Goal: Task Accomplishment & Management: Complete application form

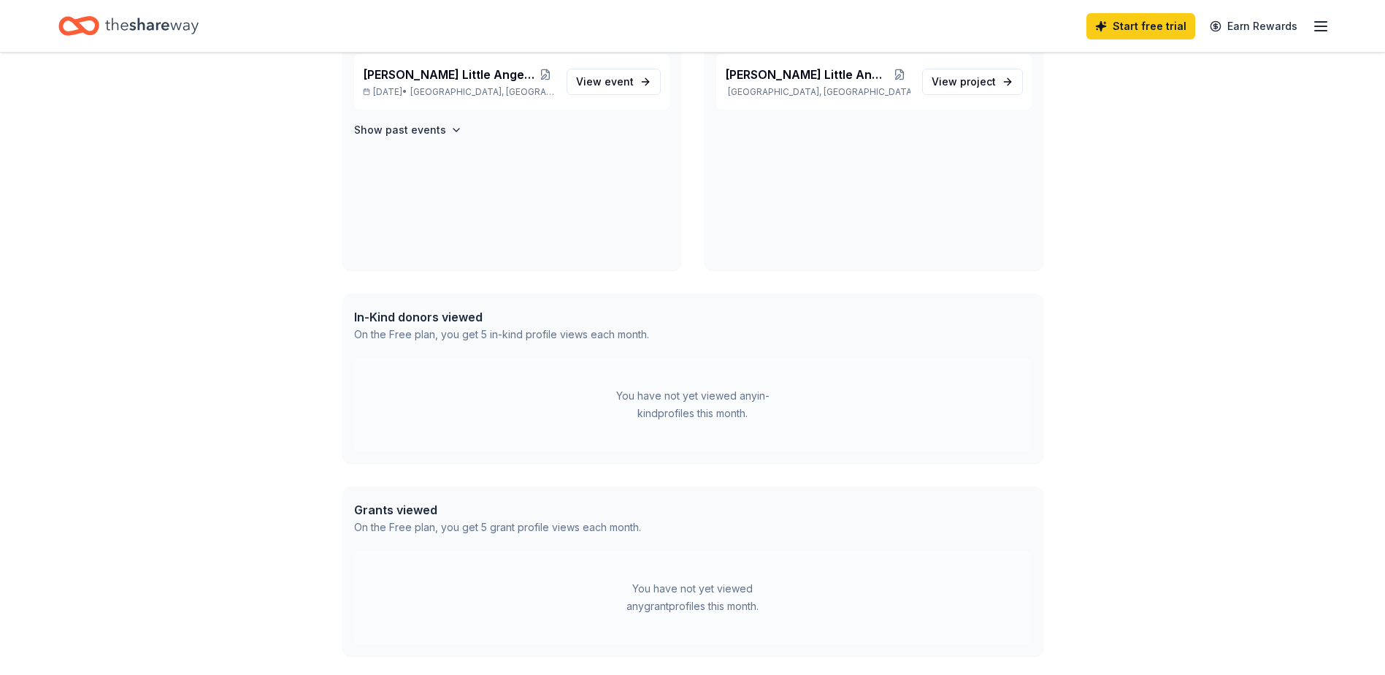
scroll to position [292, 0]
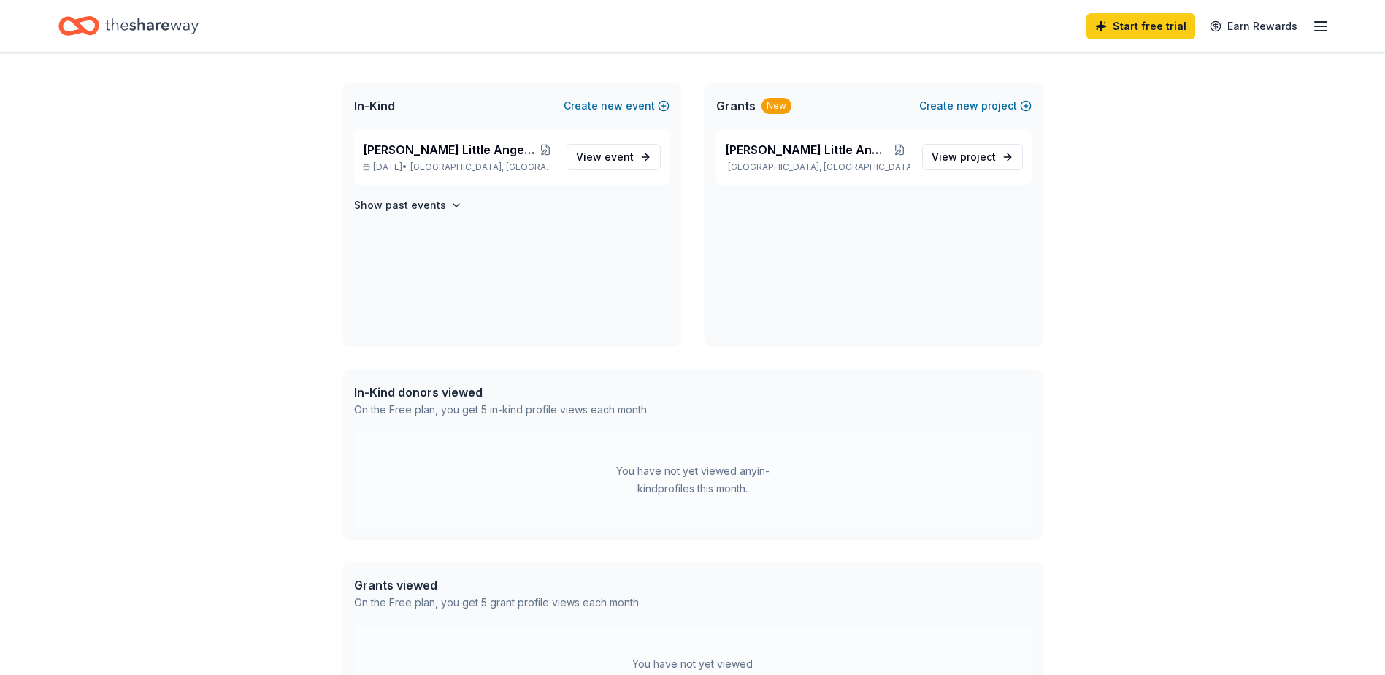
click at [439, 393] on div "In-Kind donors viewed" at bounding box center [501, 392] width 295 height 18
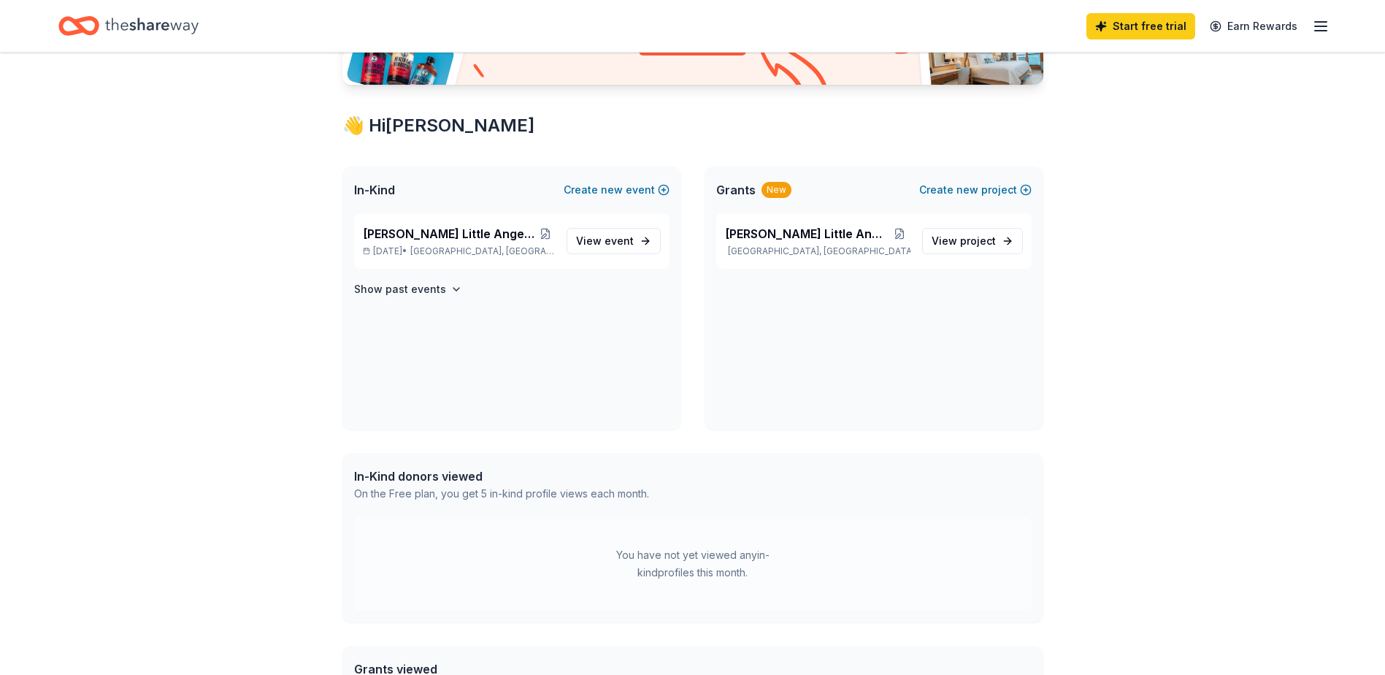
scroll to position [0, 0]
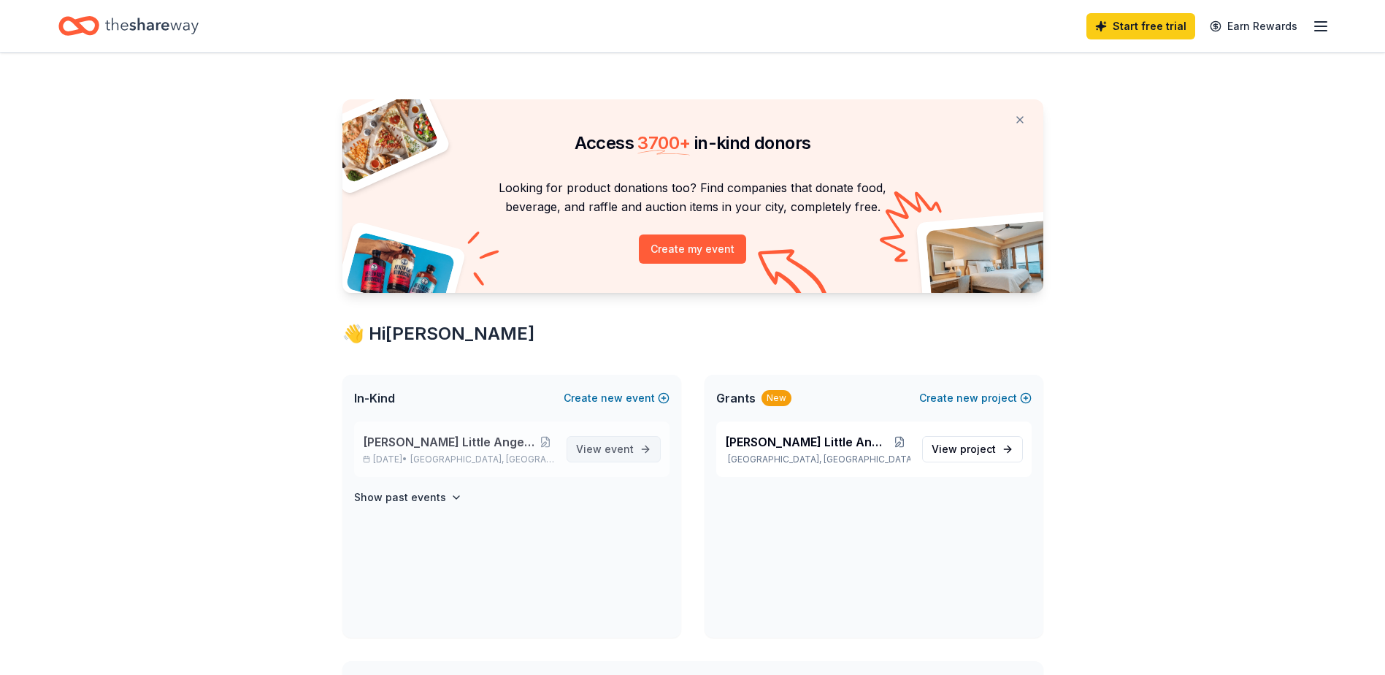
click at [587, 445] on span "View event" at bounding box center [605, 449] width 58 height 18
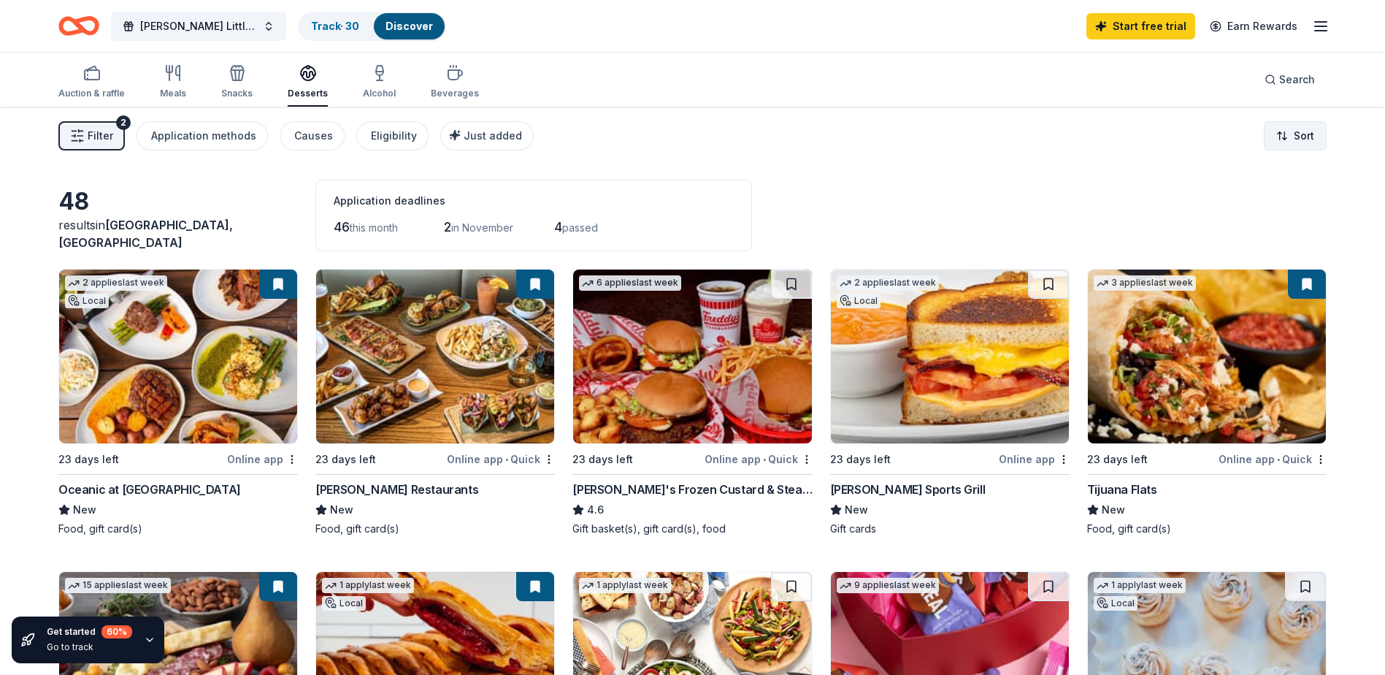
click at [1103, 140] on html "Wilcox Little Angels Holiday Baskets Track · 30 Discover Start free trial Earn …" at bounding box center [692, 337] width 1385 height 675
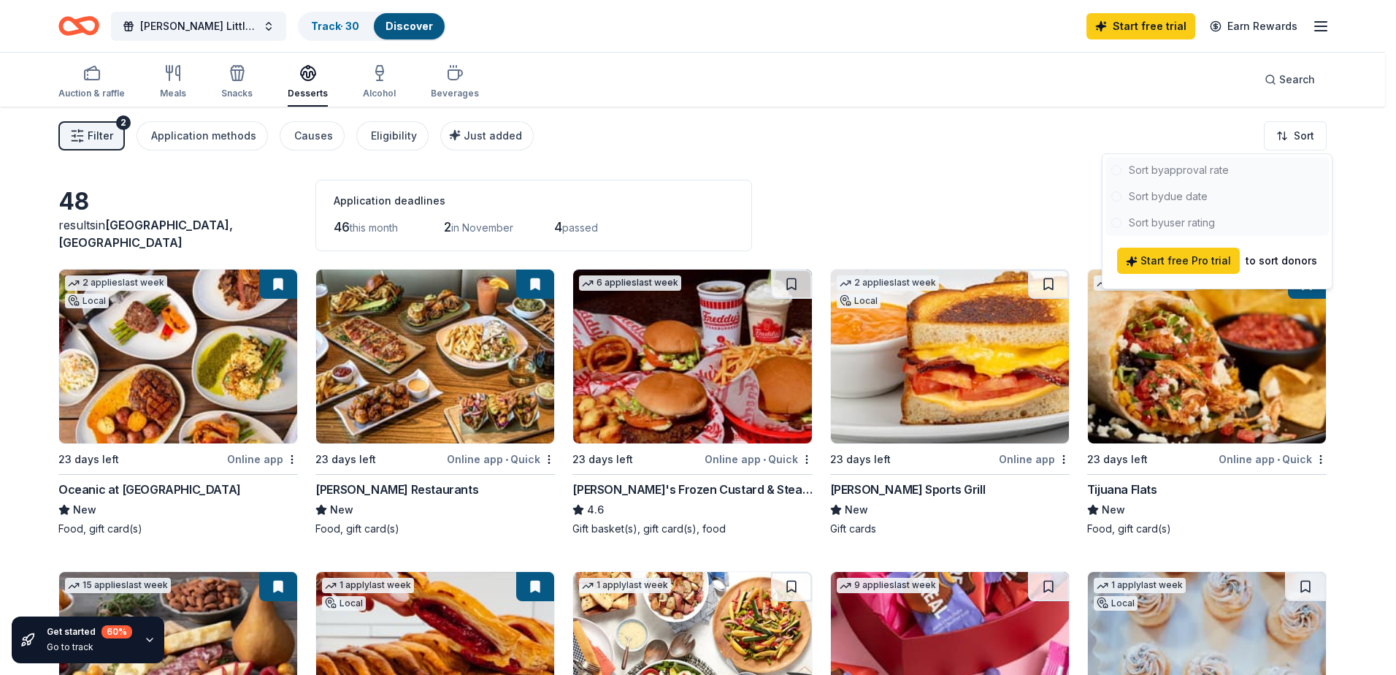
click at [1030, 218] on html "Wilcox Little Angels Holiday Baskets Track · 30 Discover Start free trial Earn …" at bounding box center [698, 337] width 1396 height 675
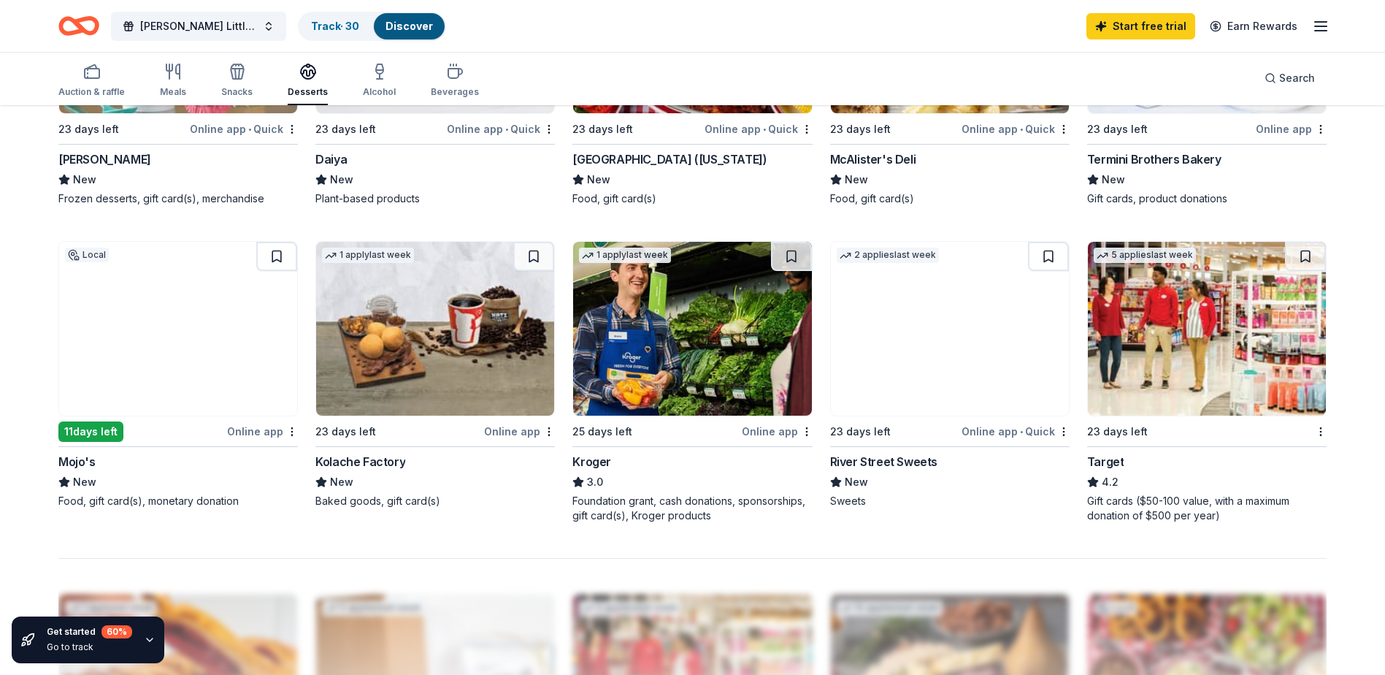
scroll to position [1022, 0]
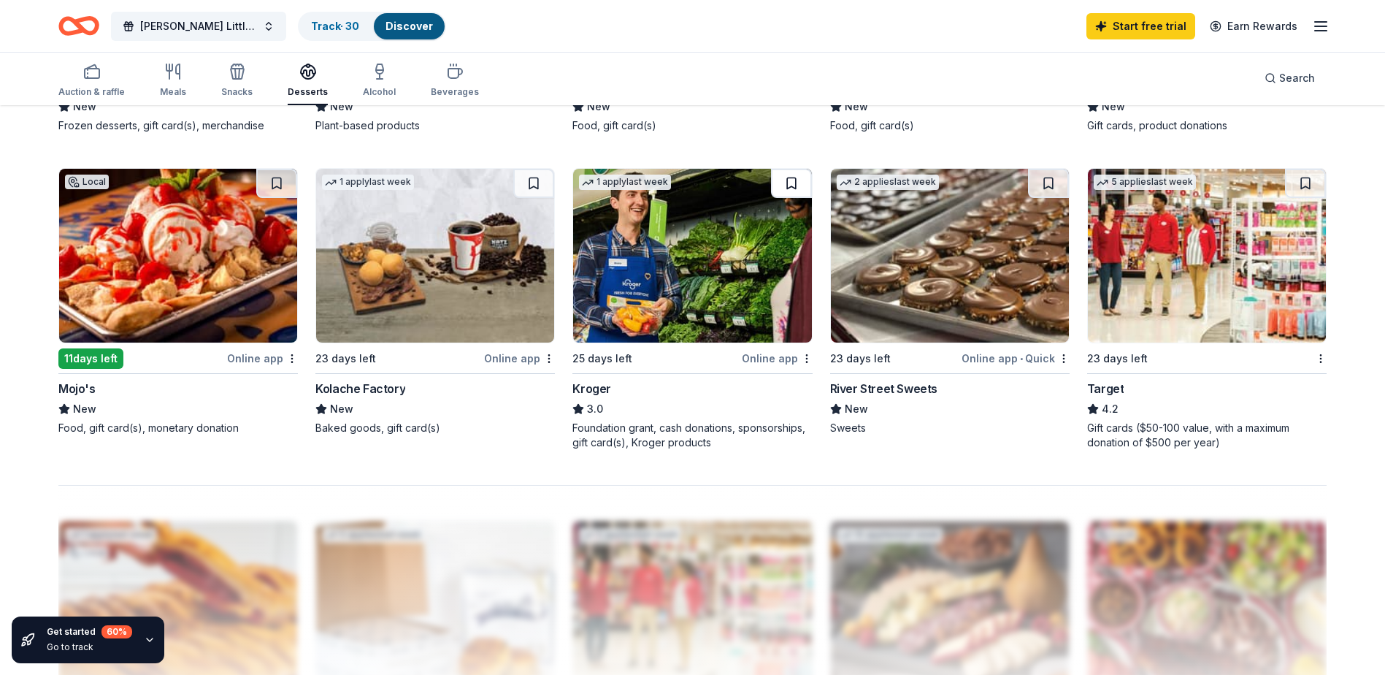
click at [791, 180] on button at bounding box center [791, 183] width 41 height 29
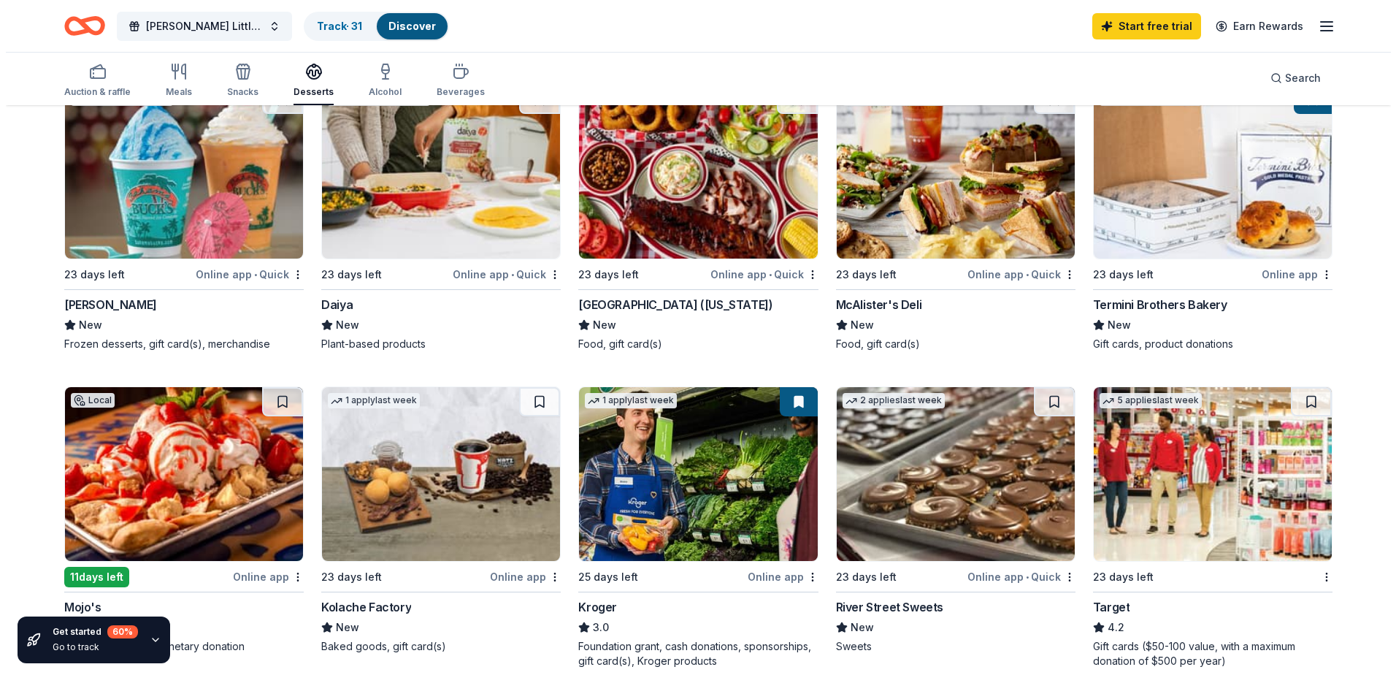
scroll to position [803, 0]
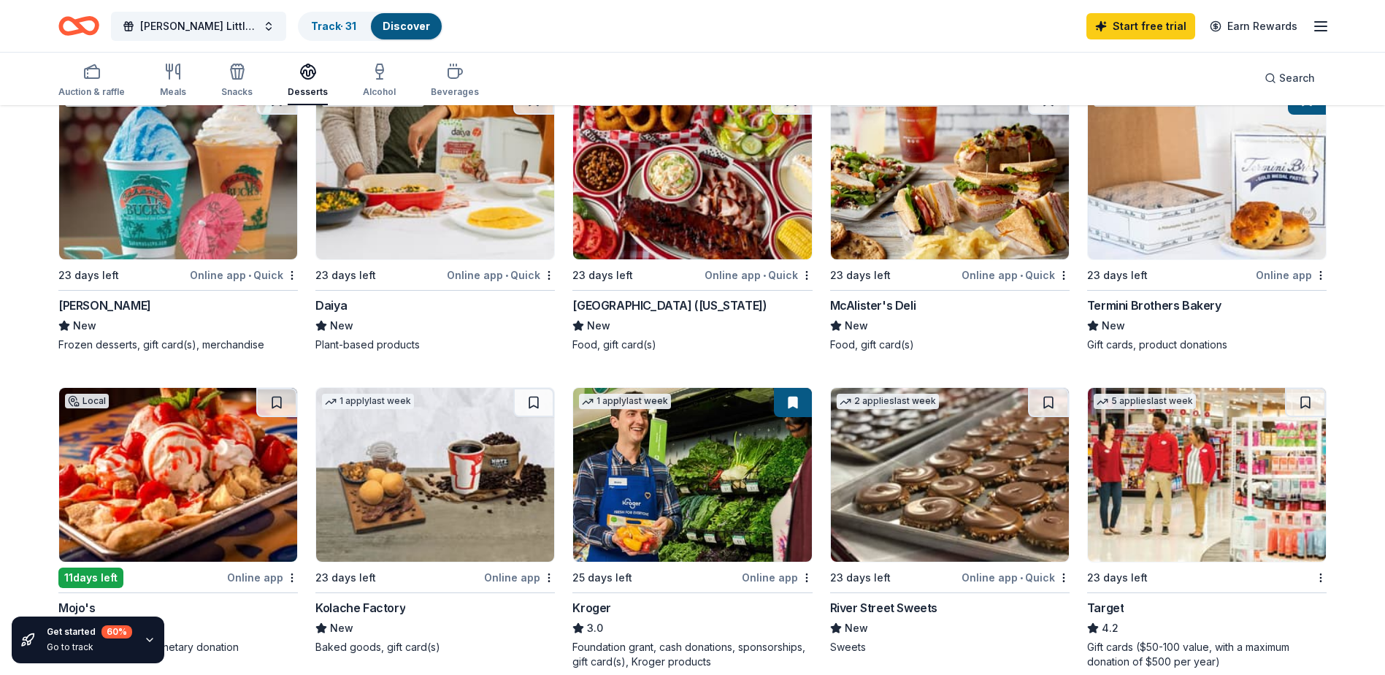
click at [650, 511] on img at bounding box center [692, 475] width 238 height 174
click at [226, 30] on span "[PERSON_NAME] Little Angels Holiday Baskets" at bounding box center [198, 27] width 117 height 18
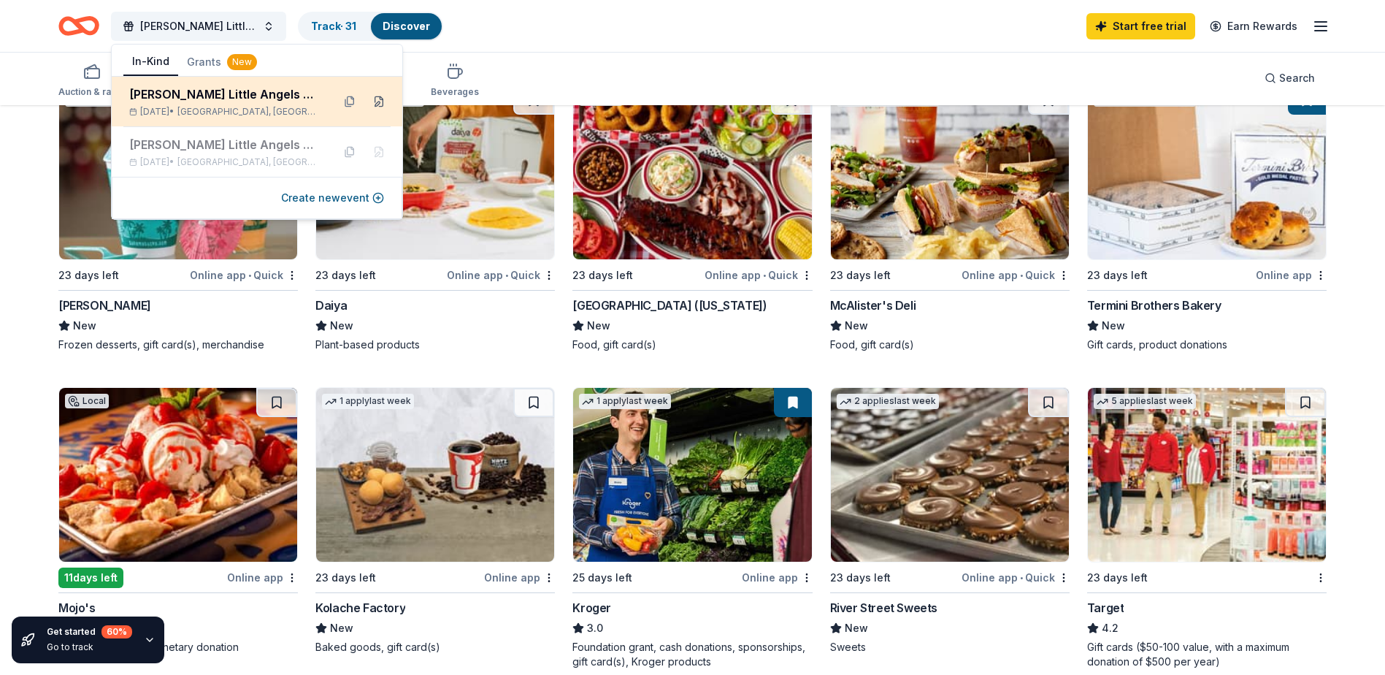
click at [380, 102] on button at bounding box center [378, 101] width 23 height 23
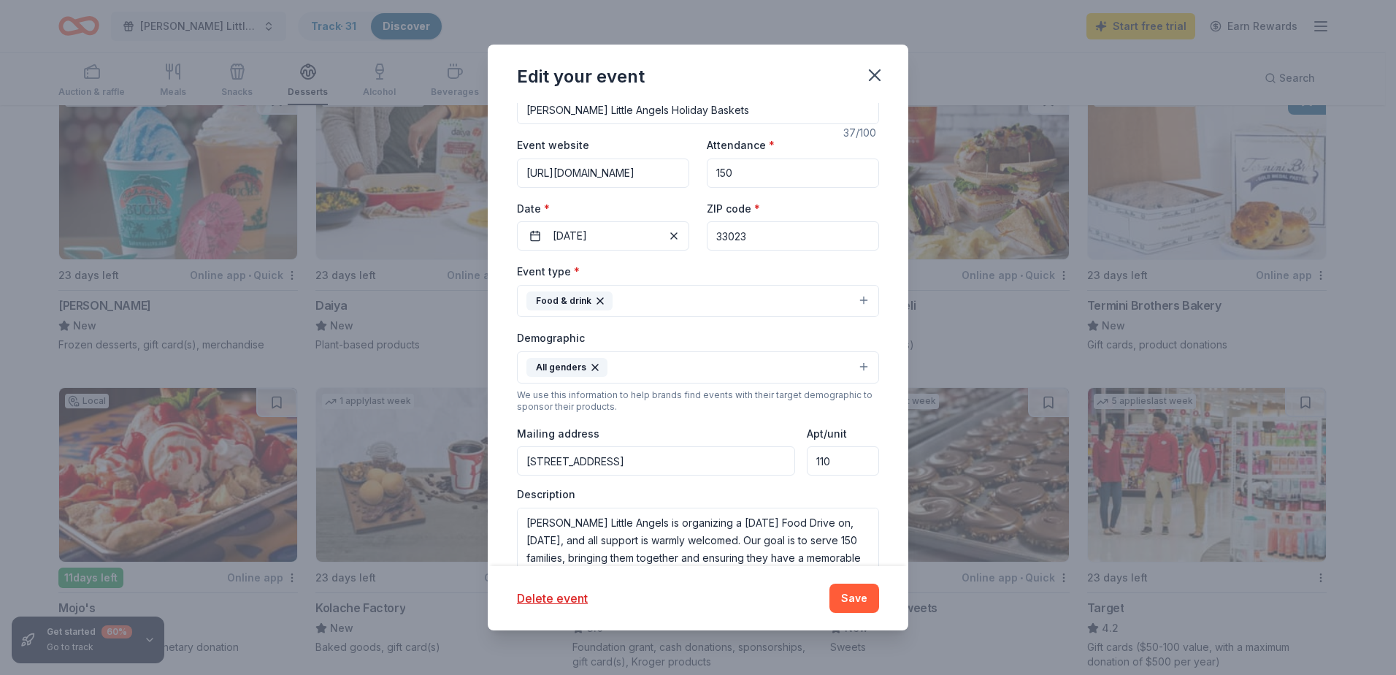
scroll to position [146, 0]
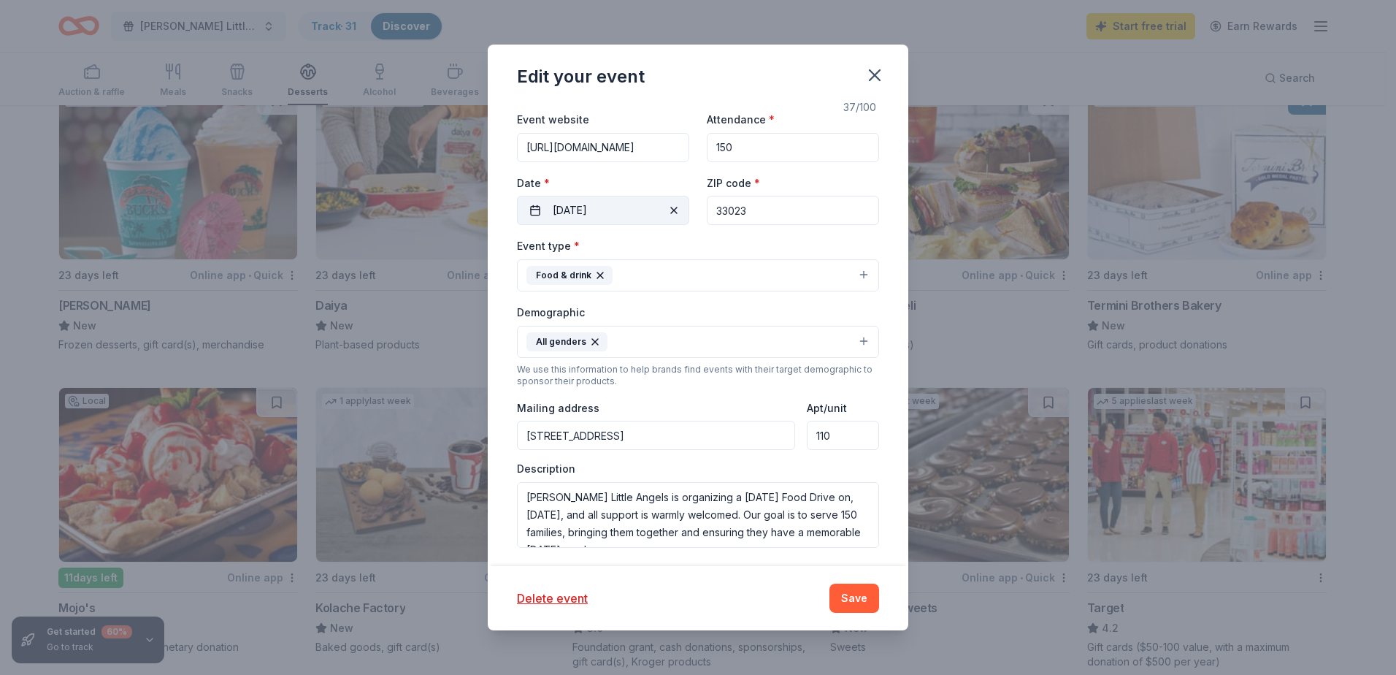
click at [616, 213] on button "11/23/2025" at bounding box center [603, 210] width 172 height 29
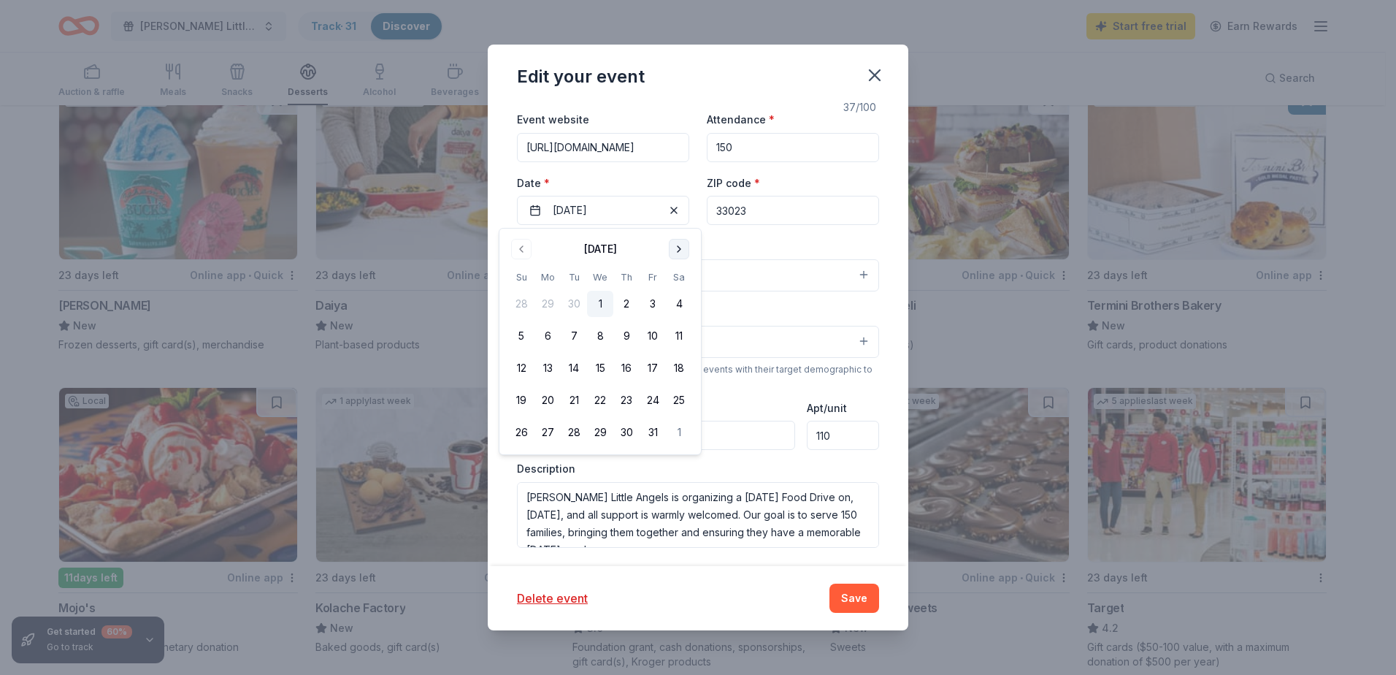
click at [679, 247] on button "Go to next month" at bounding box center [679, 249] width 20 height 20
click at [675, 402] on button "22" at bounding box center [679, 400] width 26 height 26
click at [792, 243] on div "Event type * Food & drink" at bounding box center [698, 264] width 362 height 55
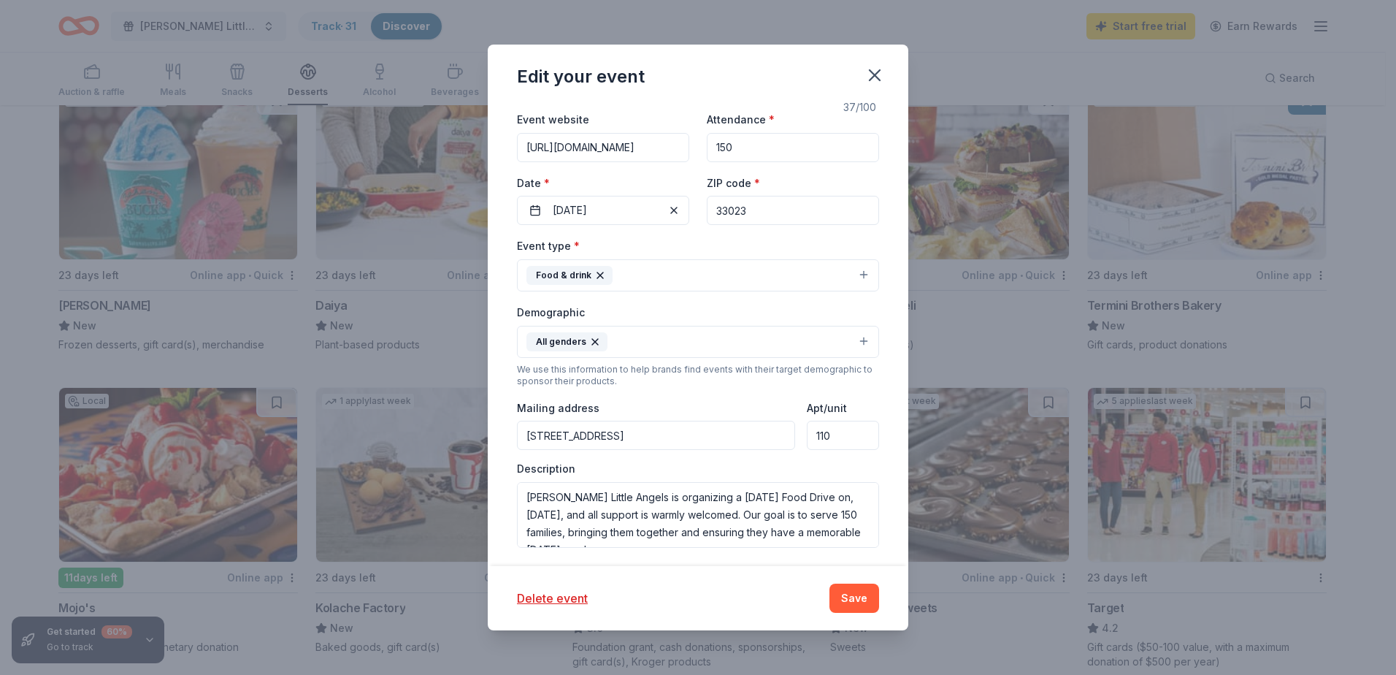
click at [626, 275] on button "Food & drink" at bounding box center [698, 275] width 362 height 32
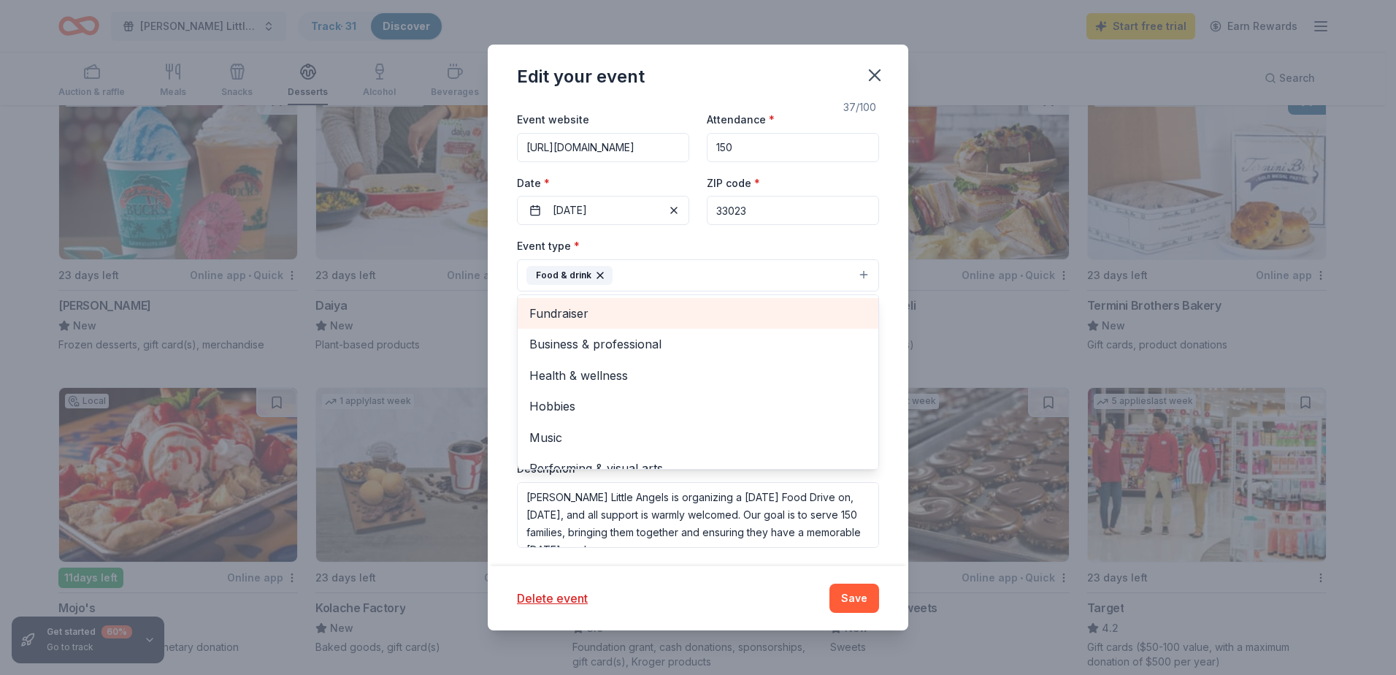
click at [592, 312] on span "Fundraiser" at bounding box center [697, 313] width 337 height 19
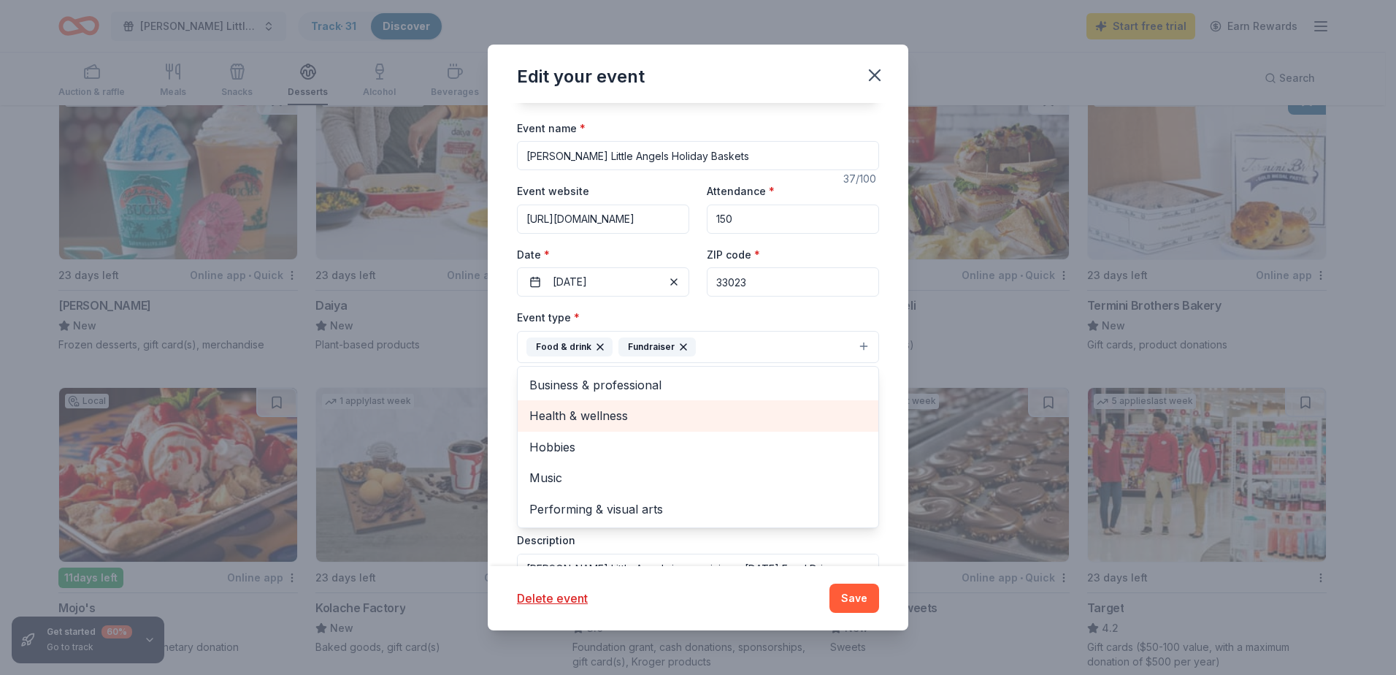
scroll to position [73, 0]
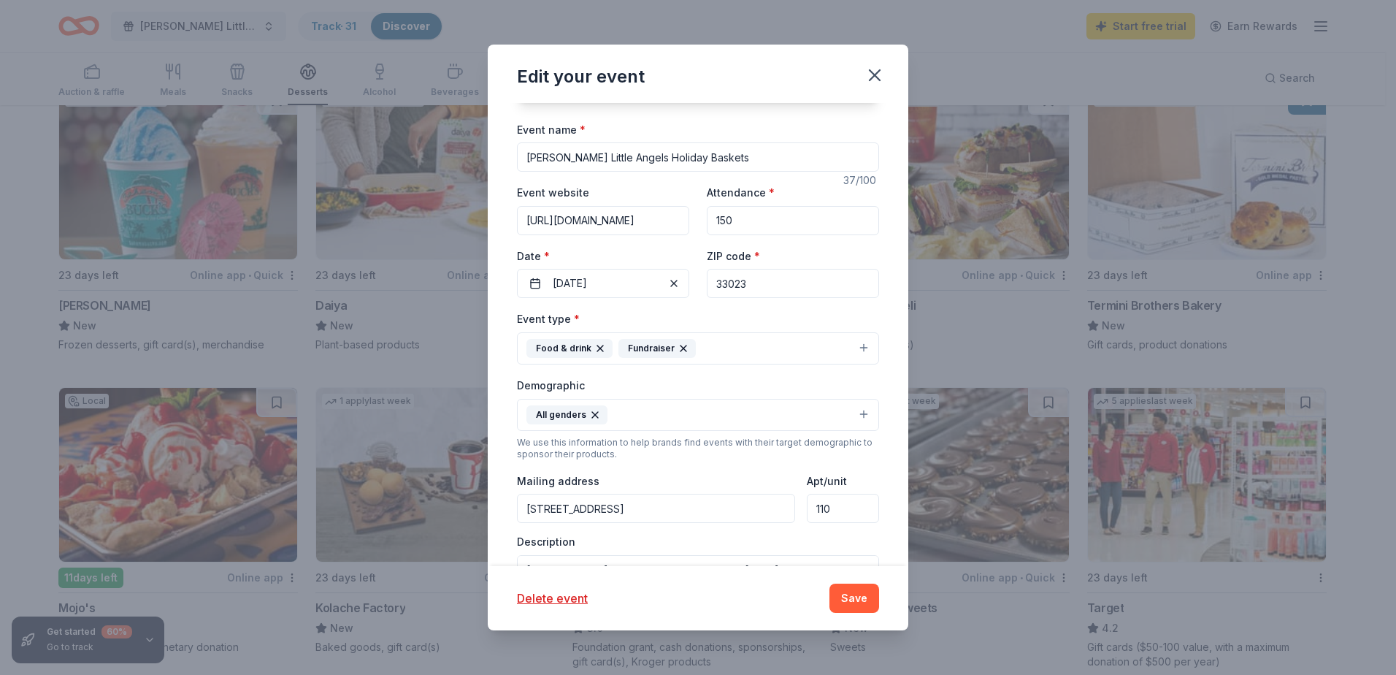
click at [713, 351] on button "Food & drink Fundraiser" at bounding box center [698, 348] width 362 height 32
click at [717, 350] on button "Food & drink Fundraiser" at bounding box center [698, 348] width 362 height 32
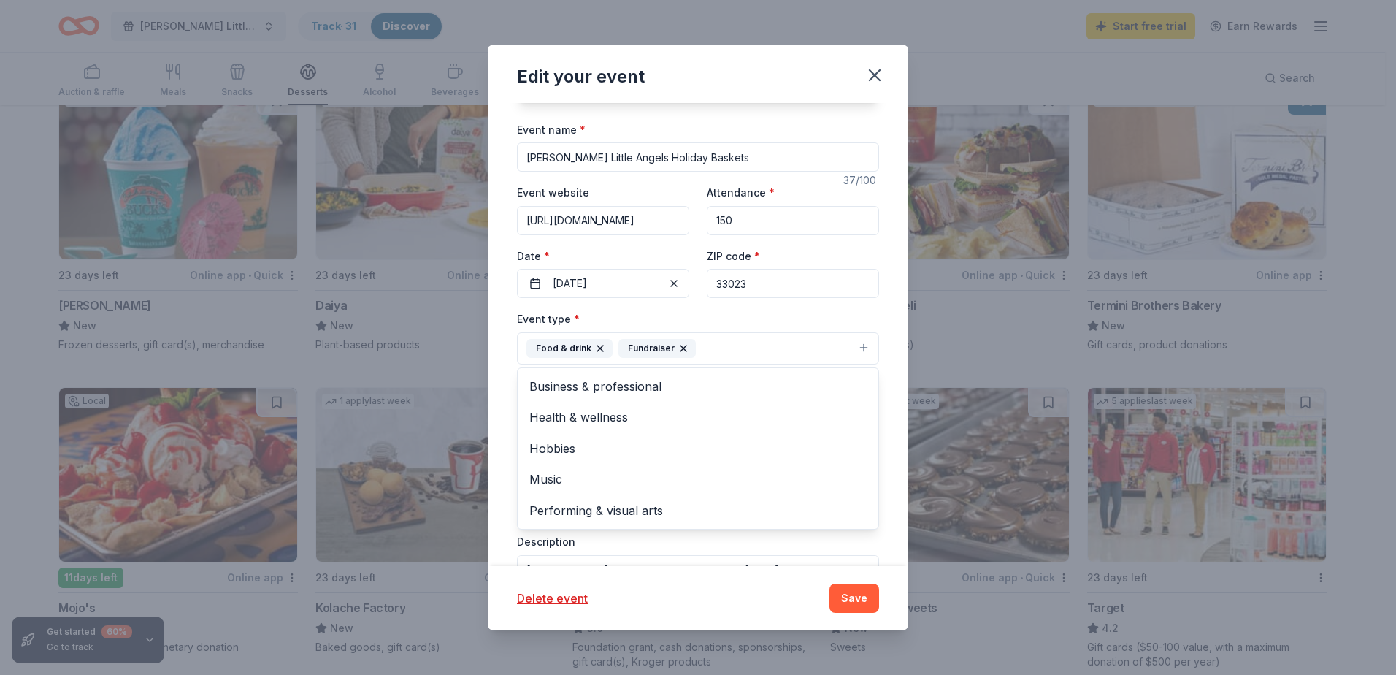
click at [758, 320] on div "Event type * Food & drink Fundraiser Business & professional Health & wellness …" at bounding box center [698, 337] width 362 height 55
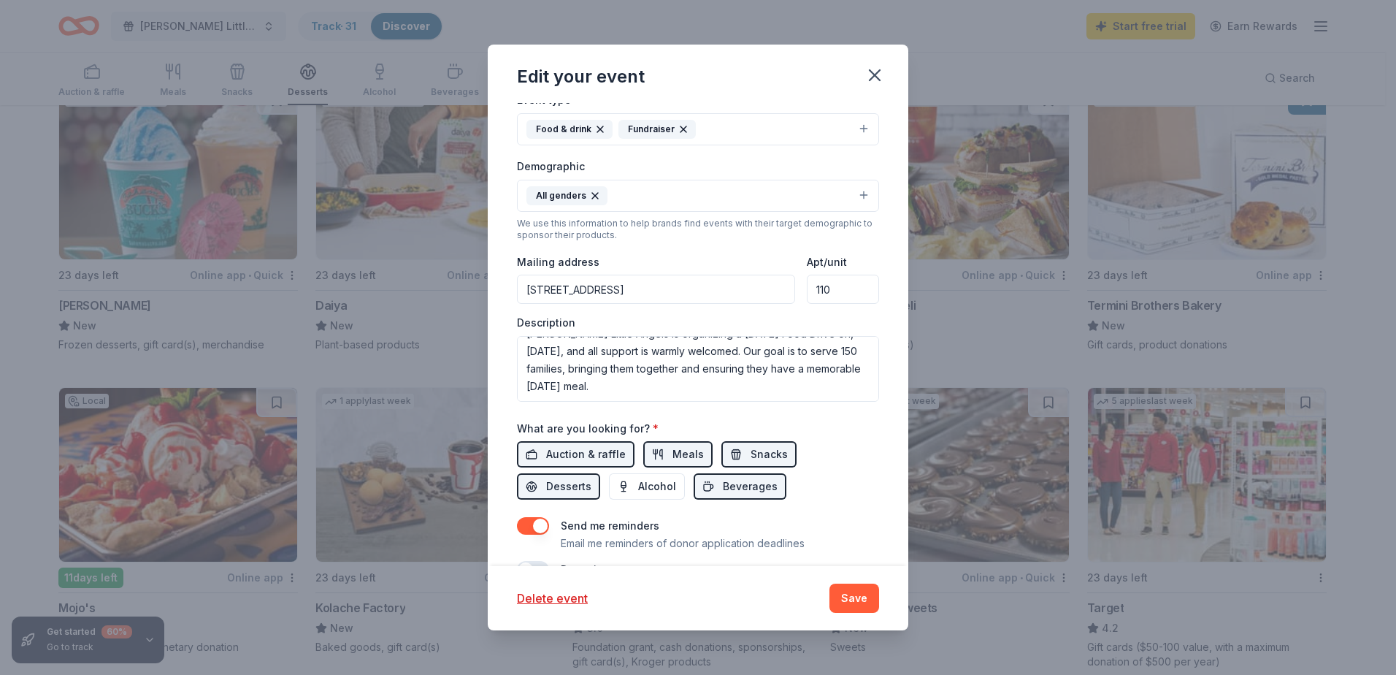
scroll to position [0, 0]
click at [591, 368] on textarea "Wilcox Little Angels is organizing a Thanksgiving Food Drive on, November 23, 2…" at bounding box center [698, 369] width 362 height 66
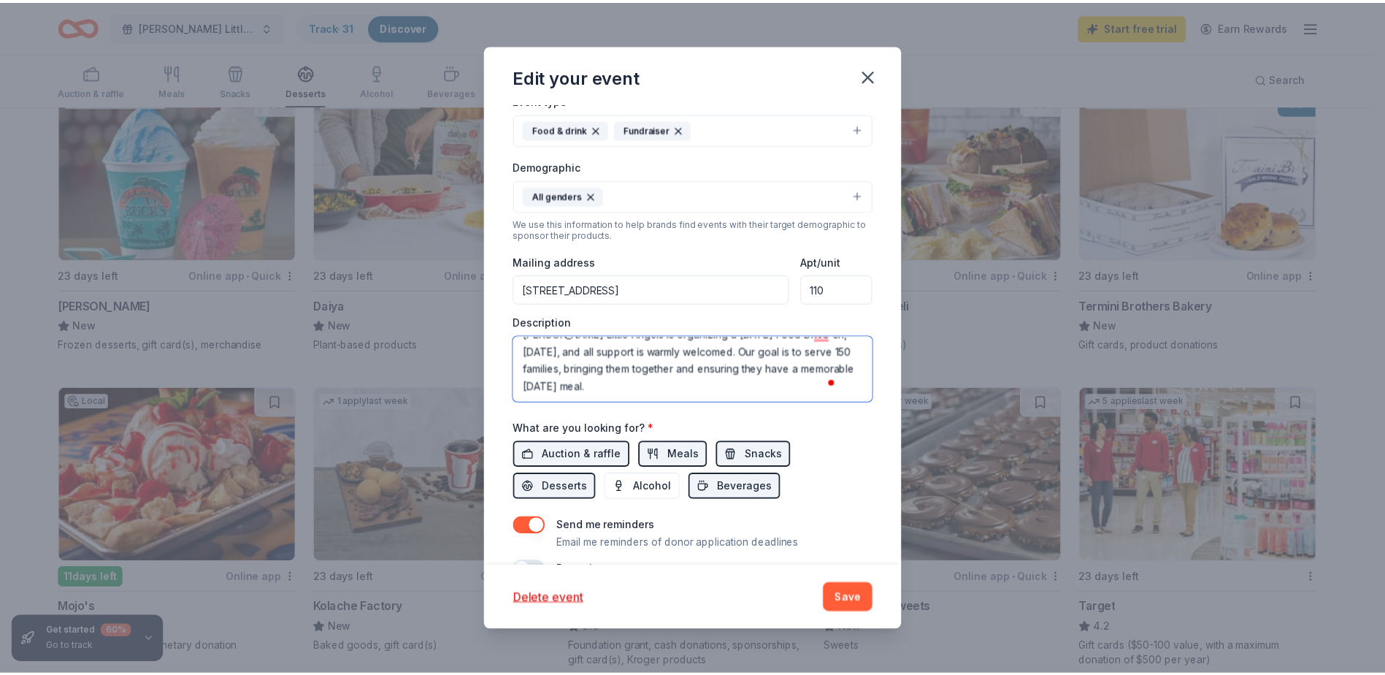
scroll to position [328, 0]
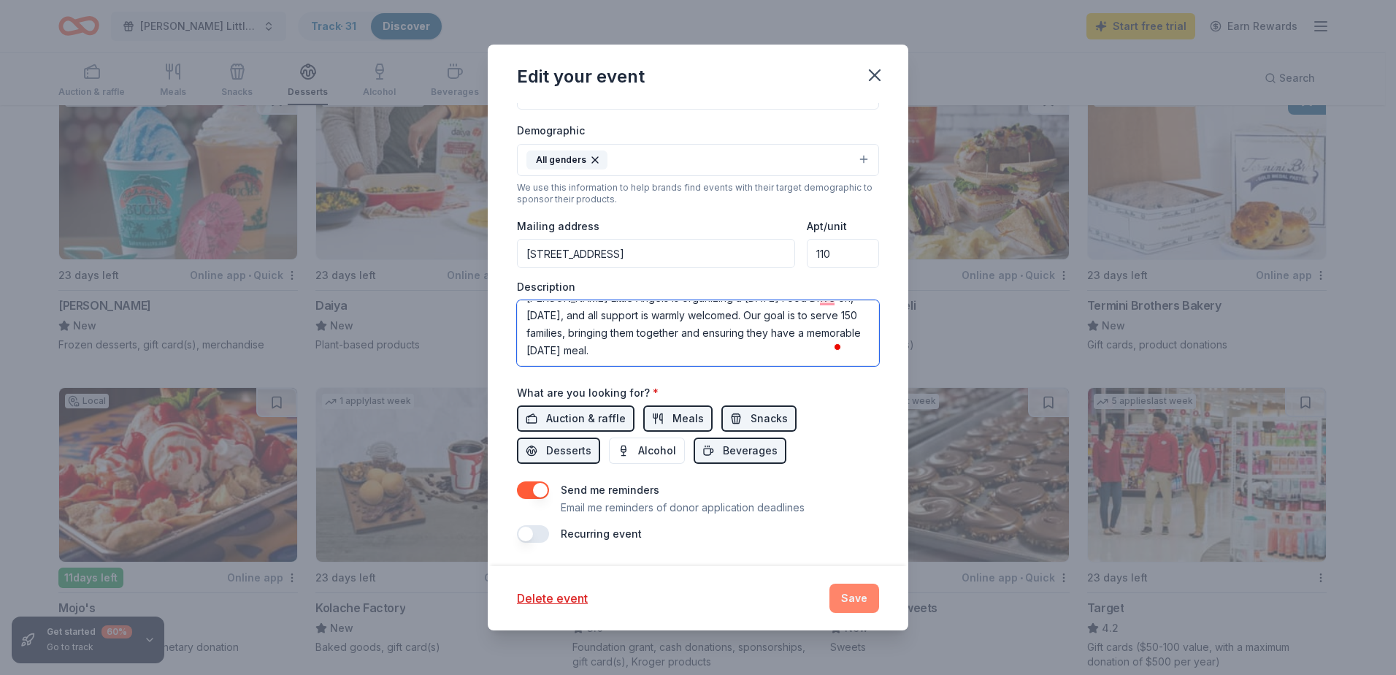
type textarea "Wilcox Little Angels is organizing a Thanksgiving Food Drive on, November 22, 2…"
click at [857, 602] on button "Save" at bounding box center [854, 597] width 50 height 29
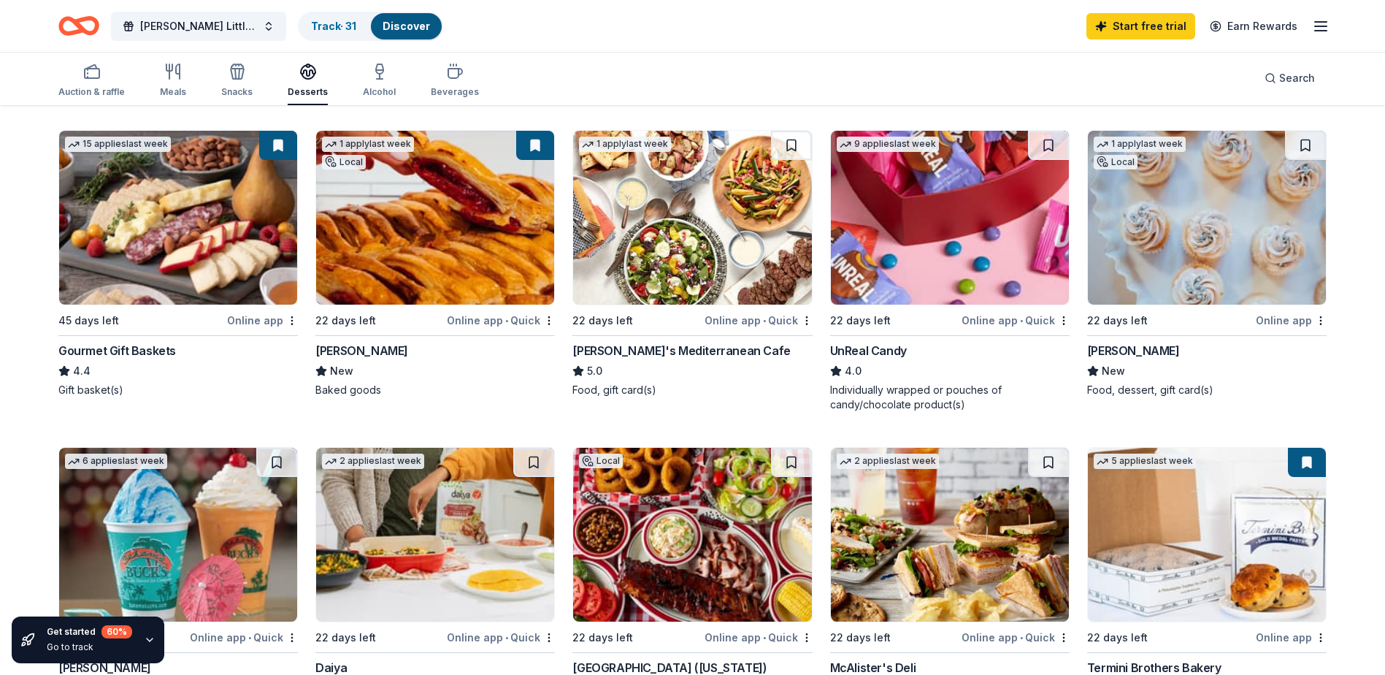
scroll to position [438, 0]
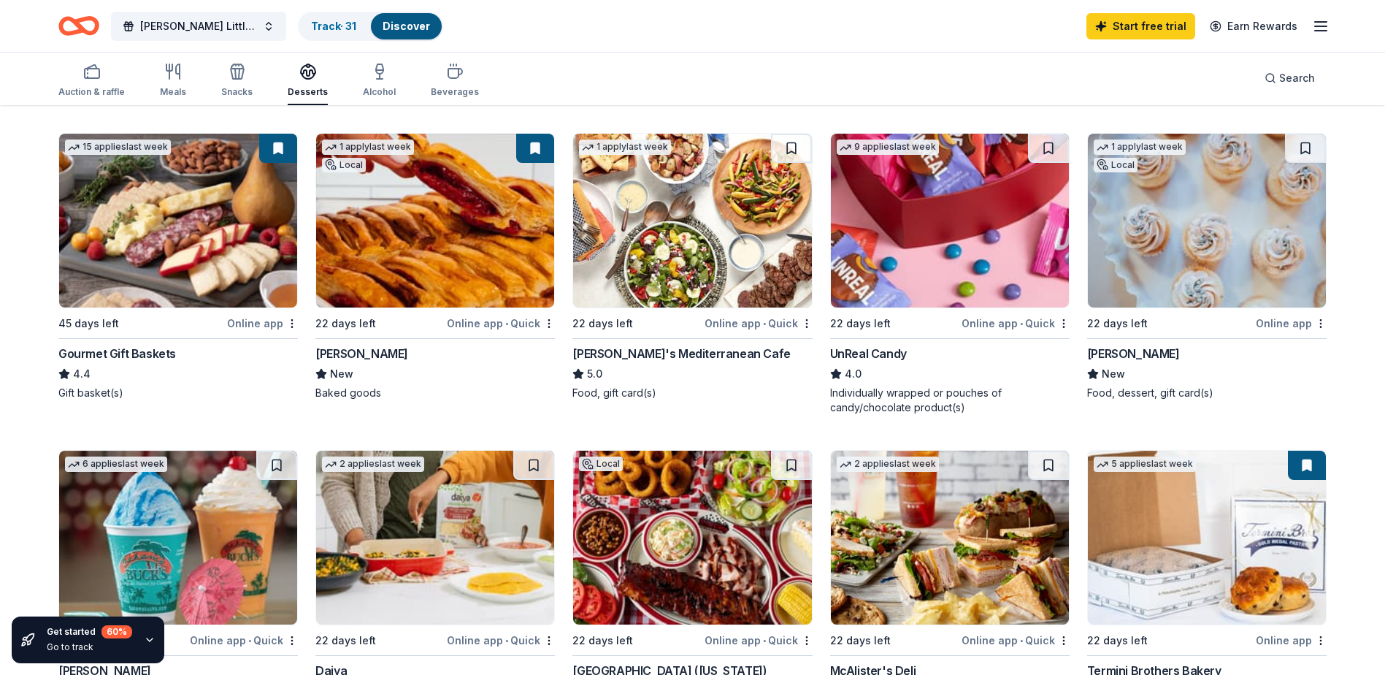
drag, startPoint x: 1084, startPoint y: 354, endPoint x: 1153, endPoint y: 354, distance: 69.4
click at [1103, 354] on div "2 applies last week Local 22 days left Online app Oceanic at Pompano Beach New …" at bounding box center [692, 432] width 1268 height 1203
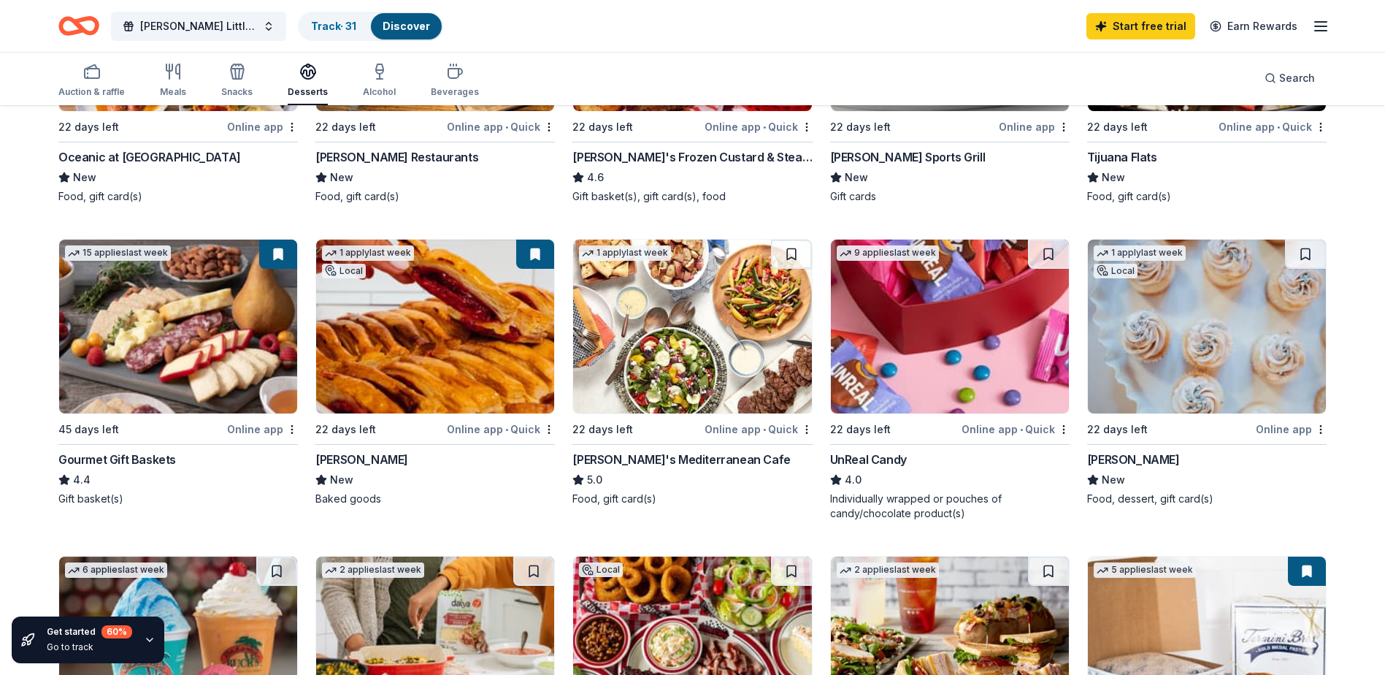
scroll to position [365, 0]
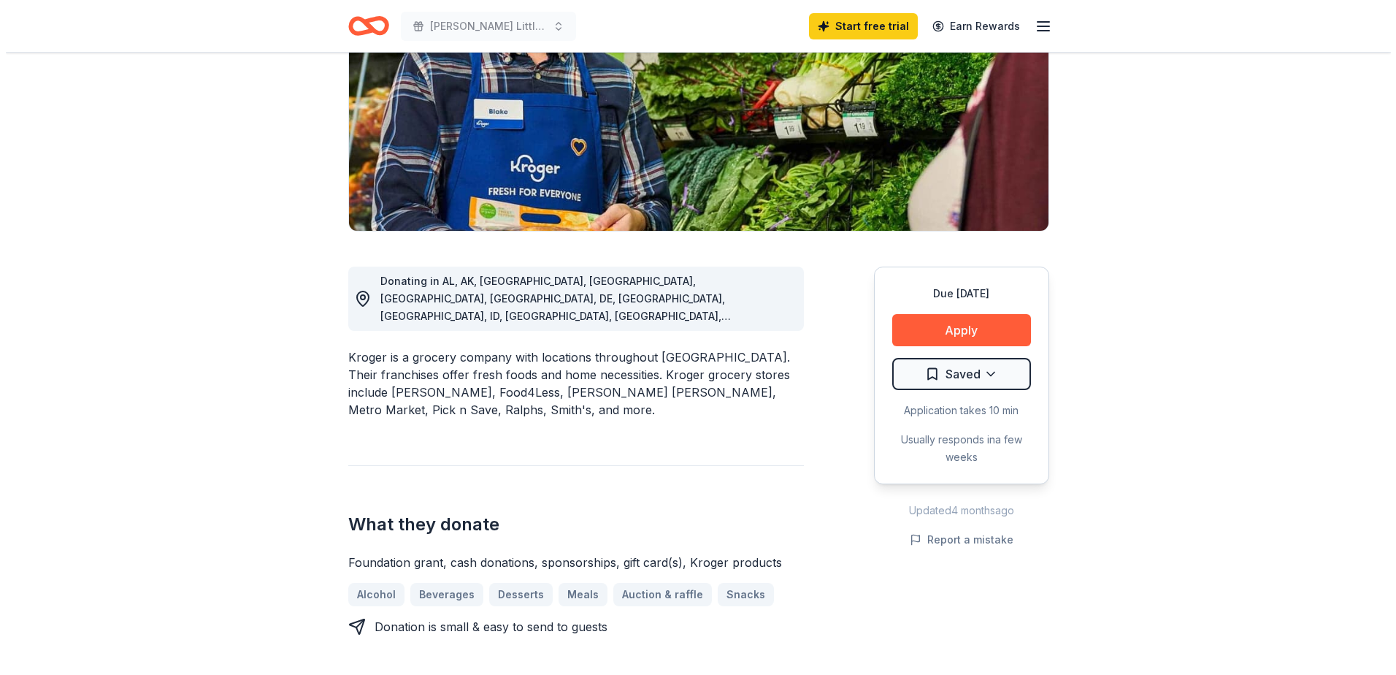
scroll to position [219, 0]
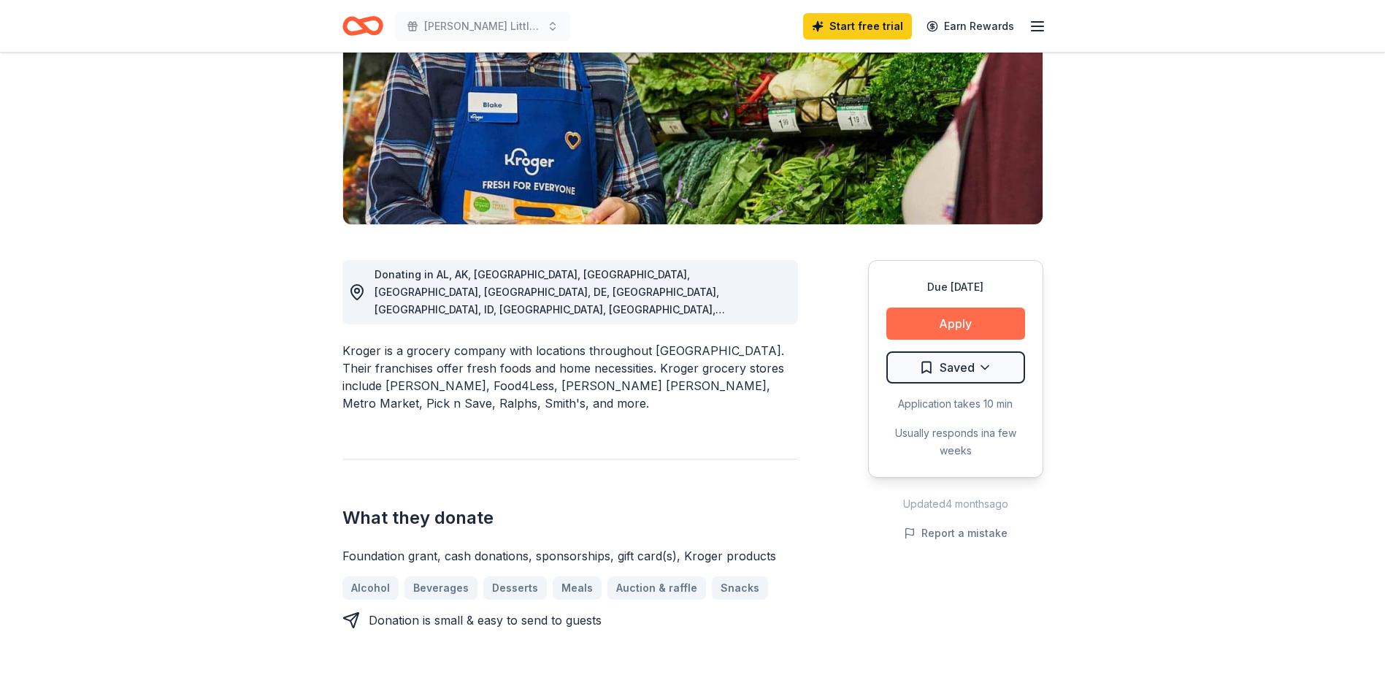
click at [956, 318] on button "Apply" at bounding box center [955, 323] width 139 height 32
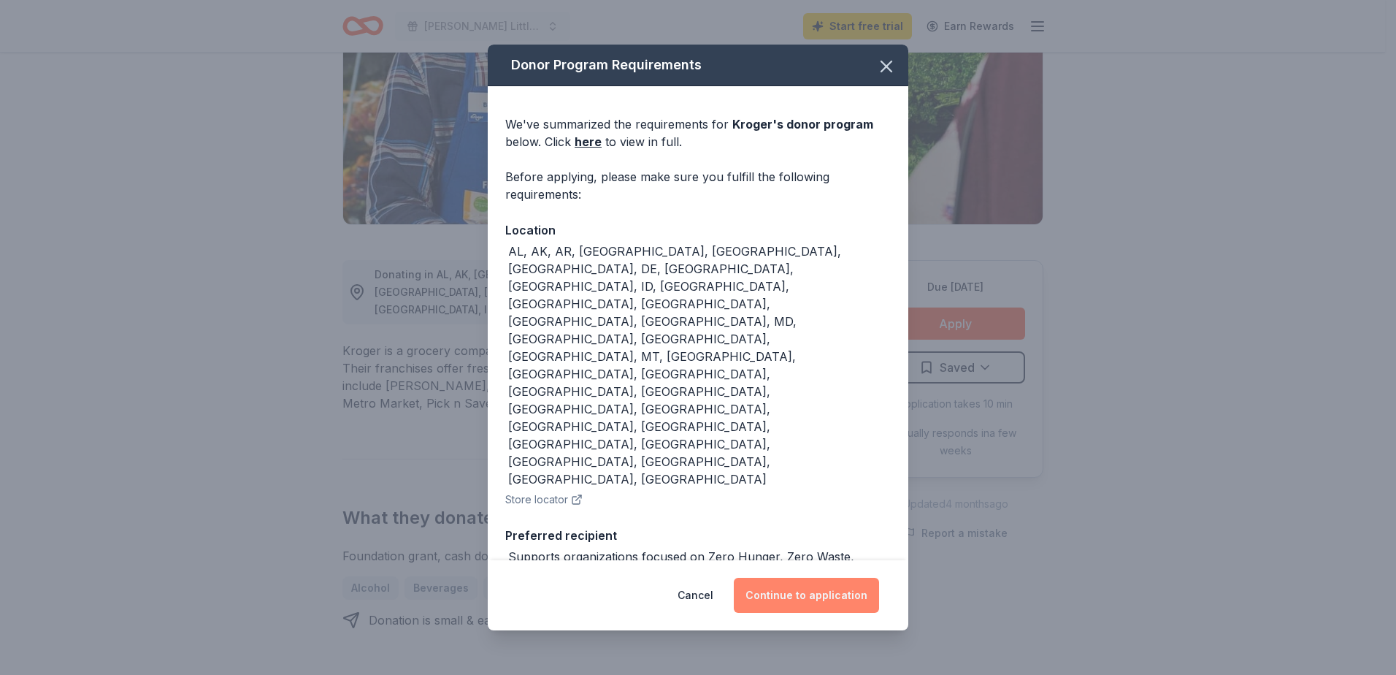
click at [801, 586] on button "Continue to application" at bounding box center [806, 595] width 145 height 35
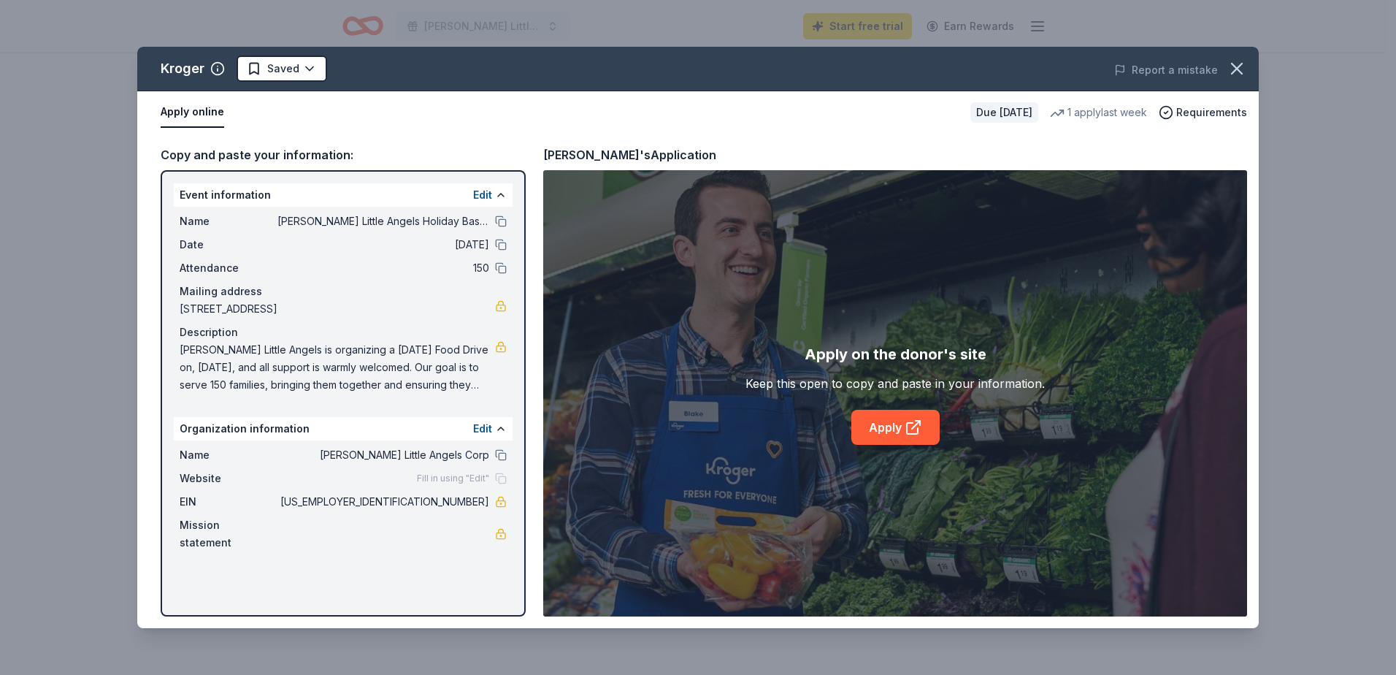
click at [480, 245] on span "11/23/25" at bounding box center [383, 245] width 212 height 18
click at [499, 243] on button at bounding box center [501, 245] width 12 height 12
click at [474, 475] on span "Fill in using "Edit"" at bounding box center [453, 478] width 72 height 12
click at [884, 426] on link "Apply" at bounding box center [895, 427] width 88 height 35
